Goal: Check status: Check status

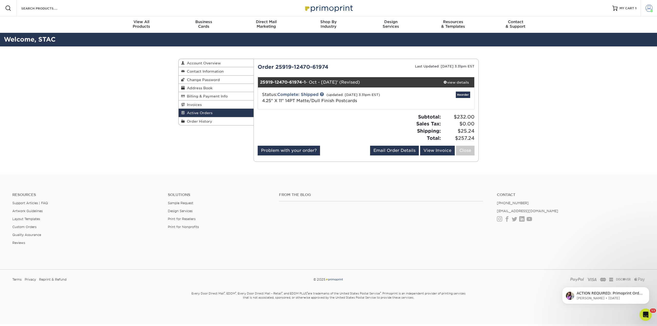
click at [651, 6] on span at bounding box center [648, 8] width 7 height 7
click at [608, 47] on link "Active Orders" at bounding box center [618, 48] width 64 height 7
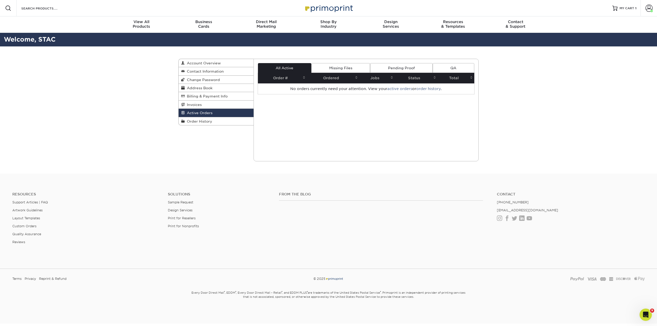
click at [608, 47] on div "Active Orders Account Overview Contact Information Change Password Address Book…" at bounding box center [328, 109] width 657 height 127
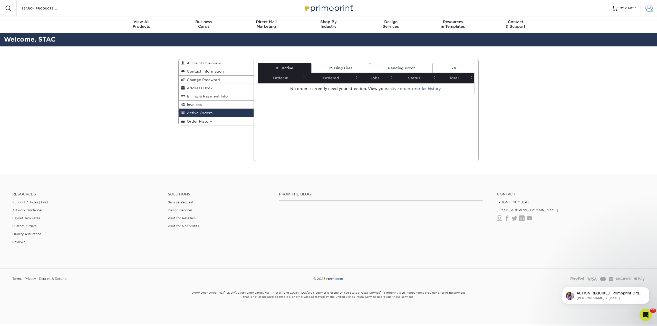
click at [647, 6] on span at bounding box center [648, 8] width 7 height 7
click at [597, 43] on link "Account Dashboard" at bounding box center [618, 41] width 64 height 7
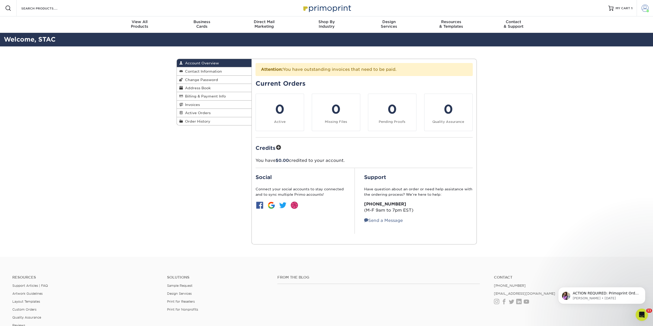
click at [646, 5] on span at bounding box center [644, 8] width 7 height 7
click at [607, 55] on link "Order History" at bounding box center [614, 55] width 64 height 7
